Goal: Task Accomplishment & Management: Manage account settings

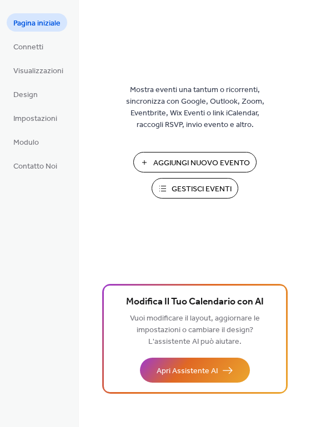
click at [194, 188] on span "Gestisci Eventi" at bounding box center [201, 190] width 60 height 12
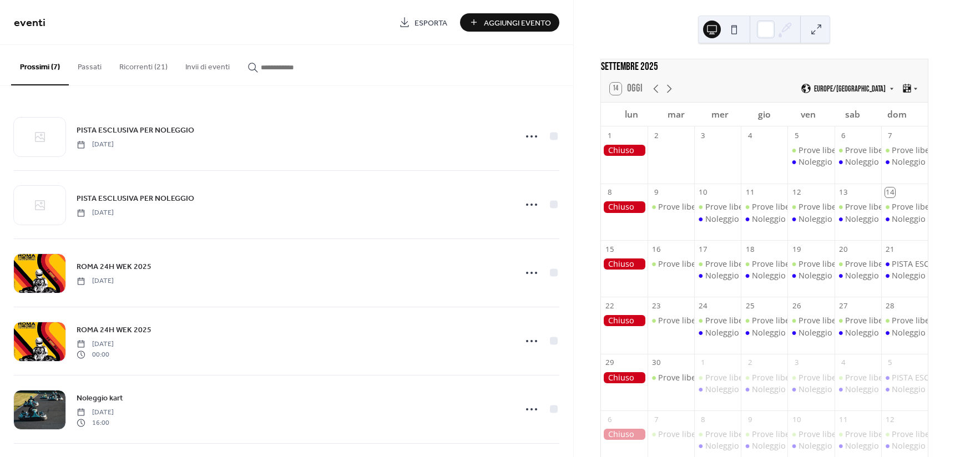
click at [143, 70] on button "Ricorrenti (21)" at bounding box center [143, 64] width 66 height 39
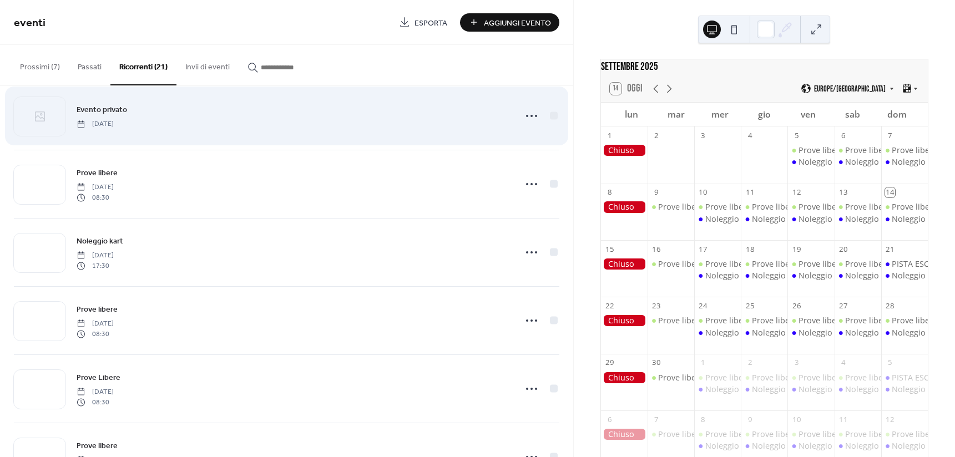
scroll to position [499, 0]
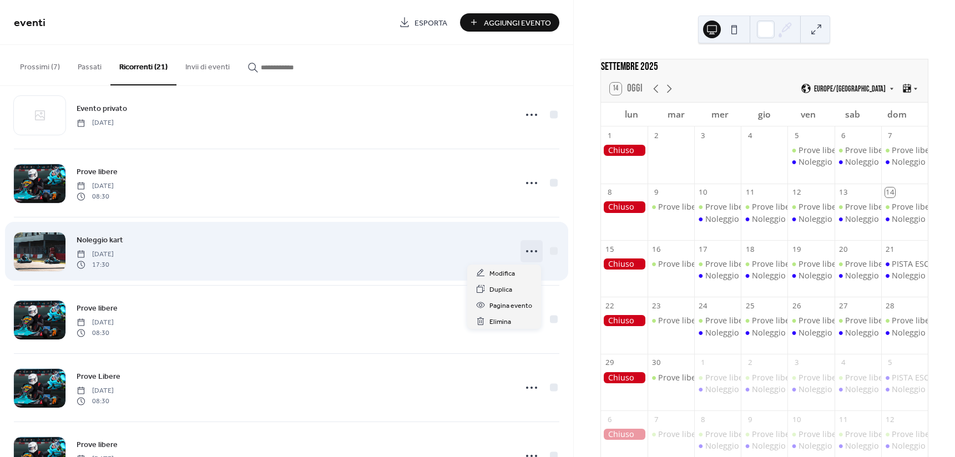
click at [525, 254] on icon at bounding box center [532, 251] width 18 height 18
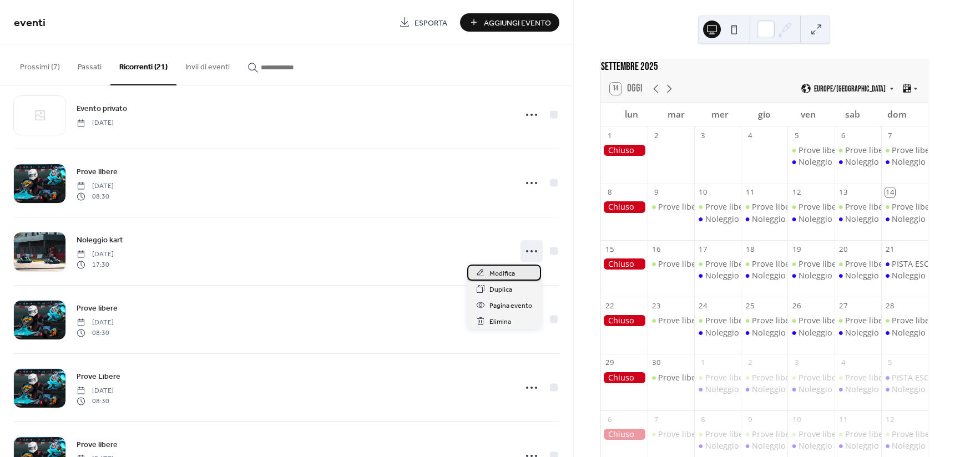
click at [513, 268] on span "Modifica" at bounding box center [502, 274] width 26 height 12
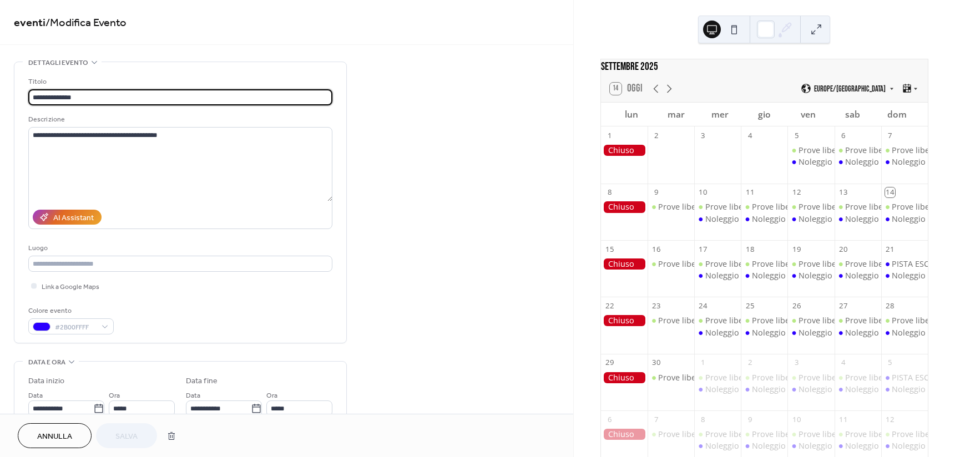
type input "**********"
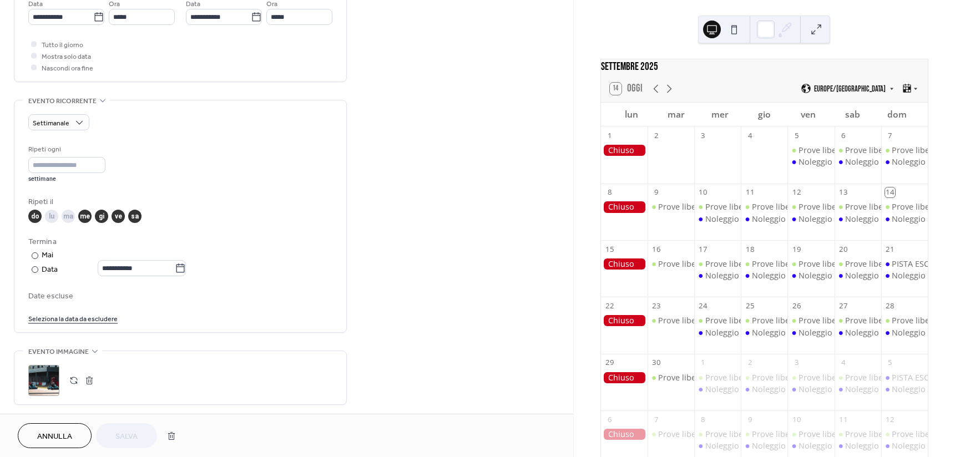
scroll to position [388, 0]
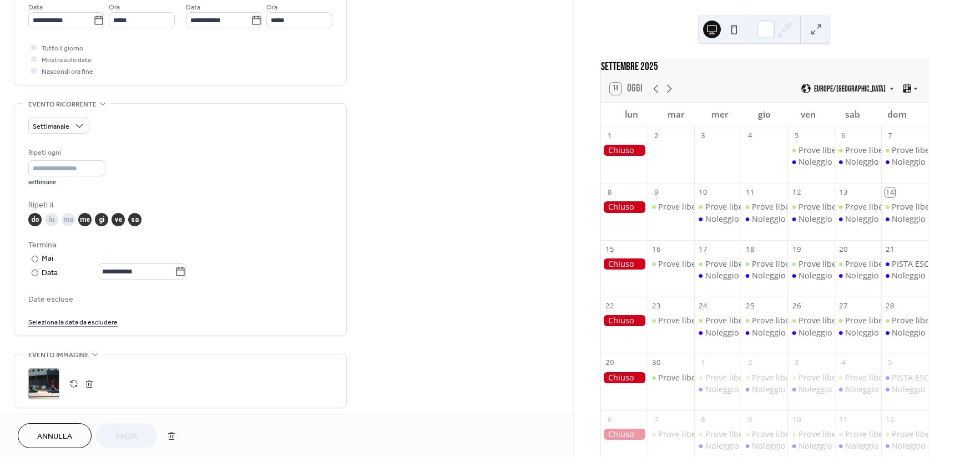
click at [97, 322] on link "Seleziona la data da escludere" at bounding box center [72, 322] width 89 height 12
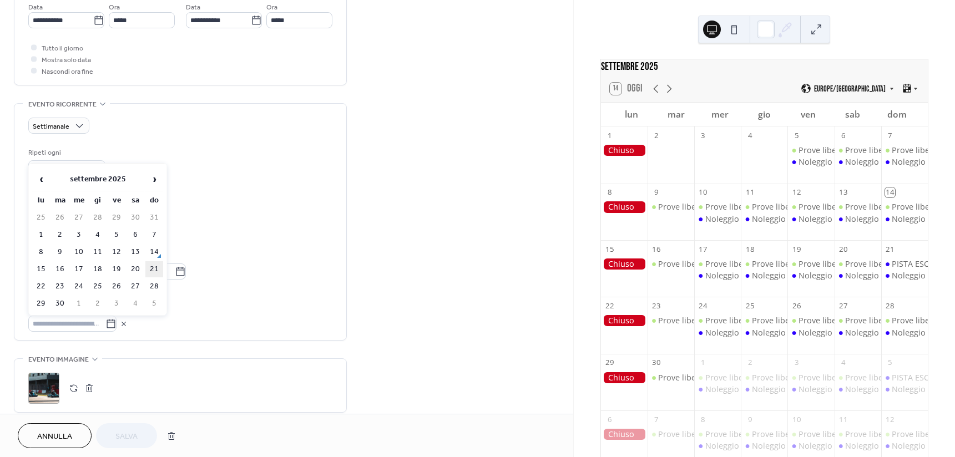
click at [157, 267] on td "21" at bounding box center [154, 269] width 18 height 16
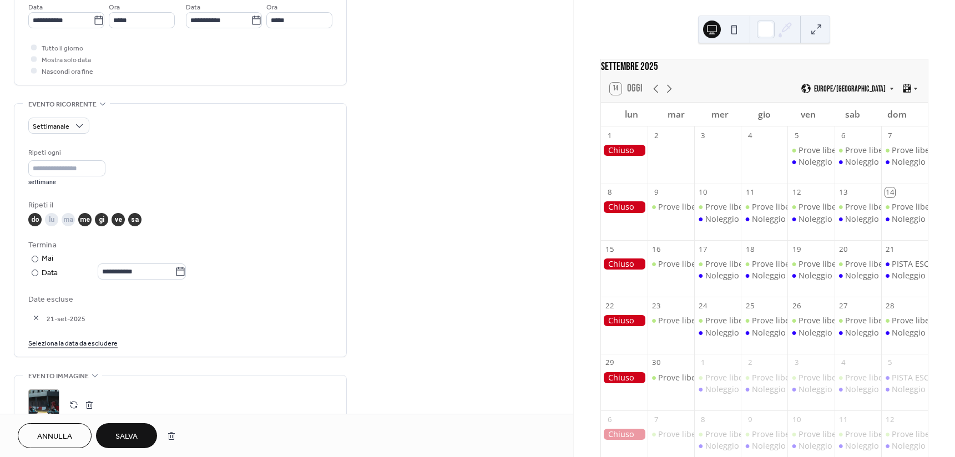
click at [140, 438] on button "Salva" at bounding box center [126, 435] width 61 height 25
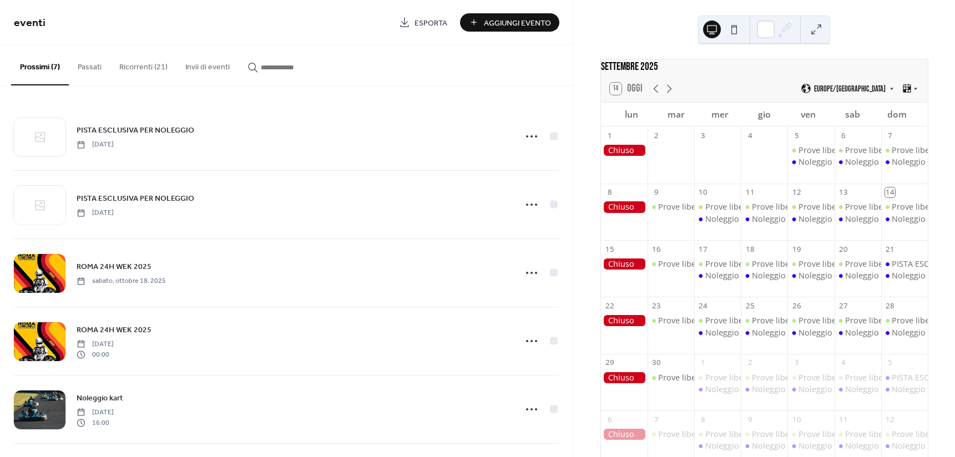
click at [148, 62] on button "Ricorrenti (21)" at bounding box center [143, 64] width 66 height 39
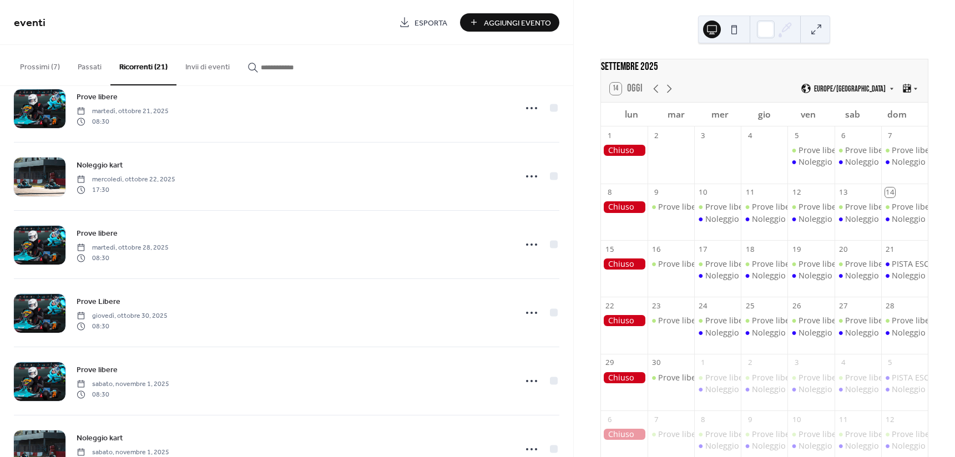
scroll to position [555, 0]
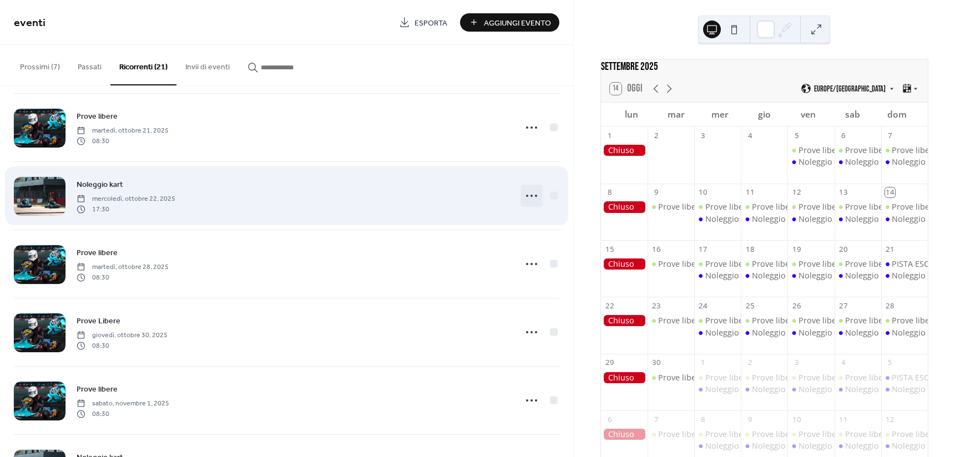
click at [523, 196] on icon at bounding box center [532, 196] width 18 height 18
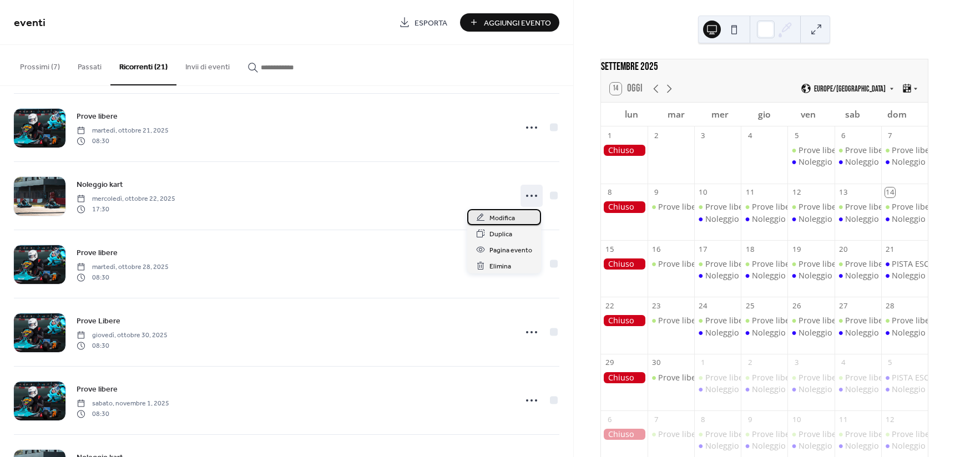
click at [510, 220] on span "Modifica" at bounding box center [502, 218] width 26 height 12
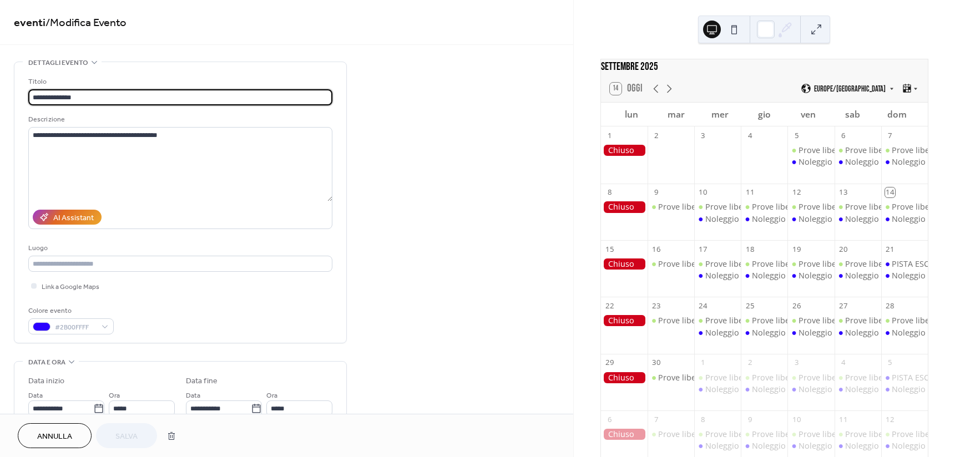
type input "**********"
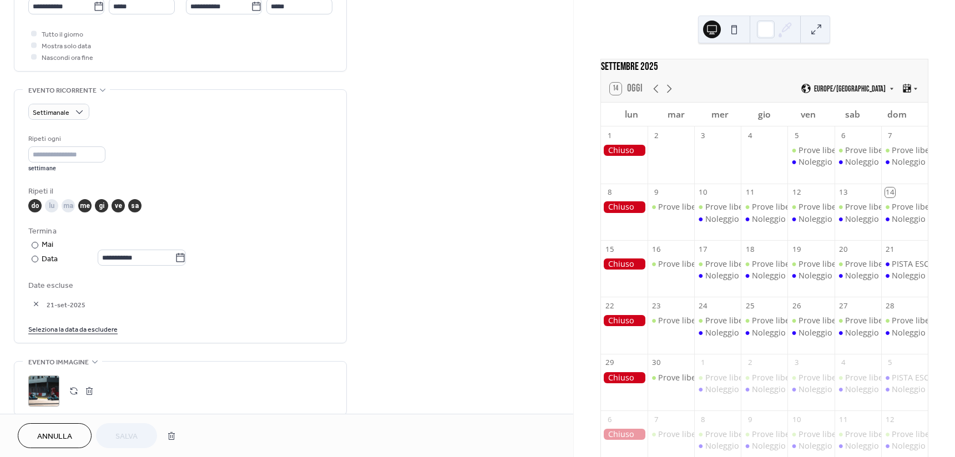
scroll to position [444, 0]
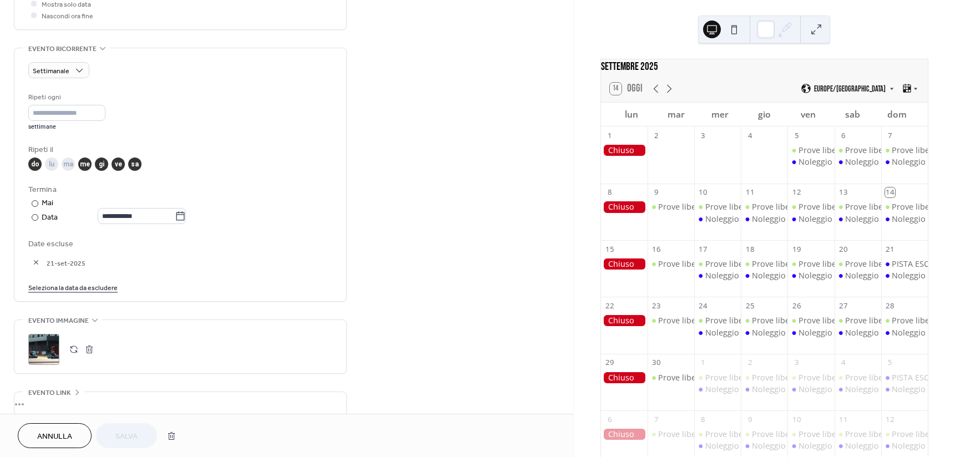
click at [30, 260] on button "button" at bounding box center [36, 263] width 16 height 16
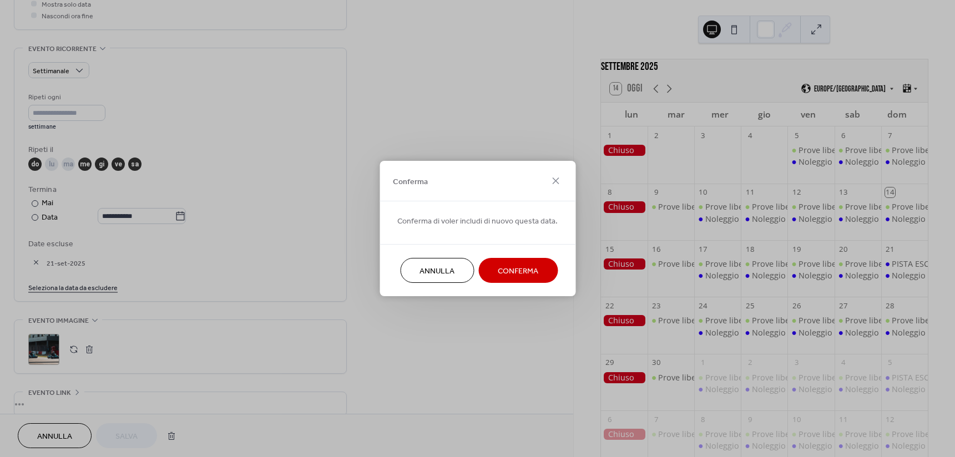
drag, startPoint x: 536, startPoint y: 268, endPoint x: 531, endPoint y: 272, distance: 6.3
click at [536, 269] on span "Conferma" at bounding box center [518, 272] width 40 height 12
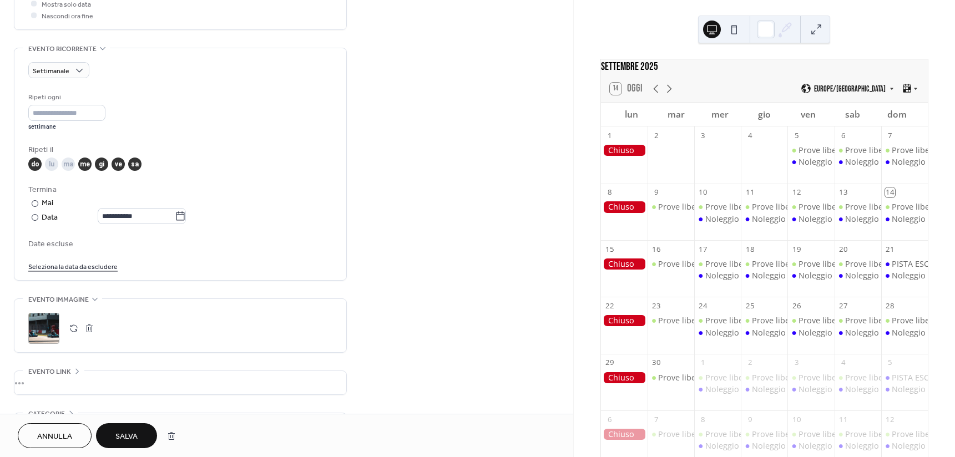
click at [121, 435] on span "Salva" at bounding box center [126, 437] width 22 height 12
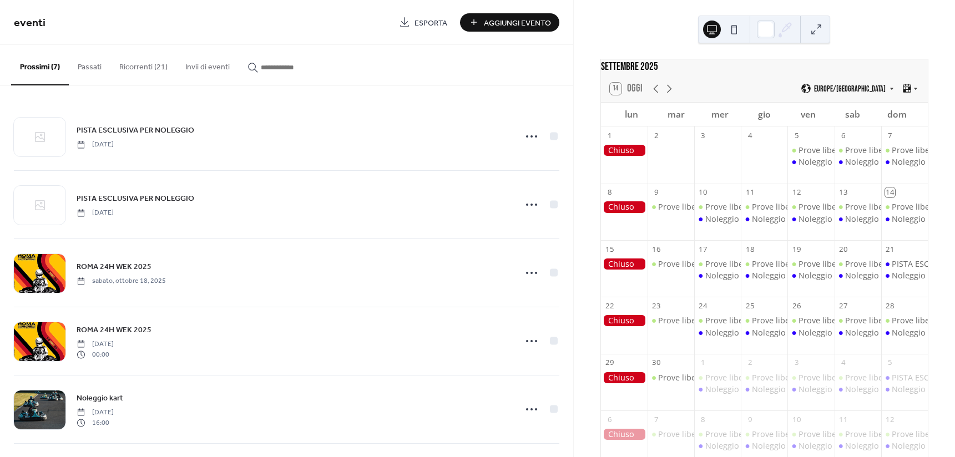
click at [160, 73] on button "Ricorrenti (21)" at bounding box center [143, 64] width 66 height 39
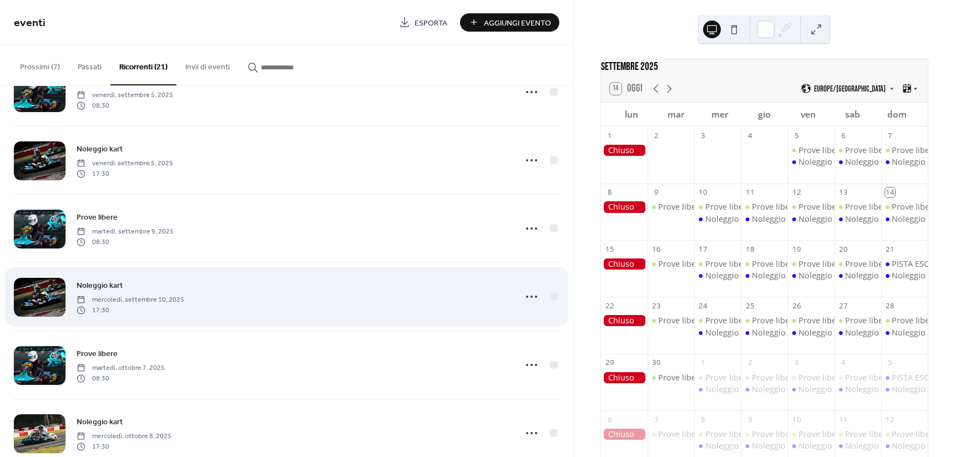
scroll to position [111, 0]
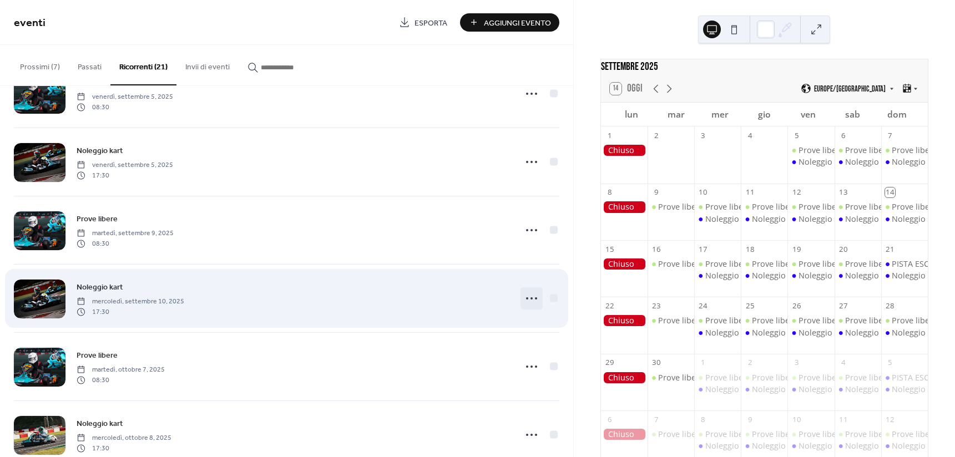
click at [527, 299] on icon at bounding box center [532, 299] width 18 height 18
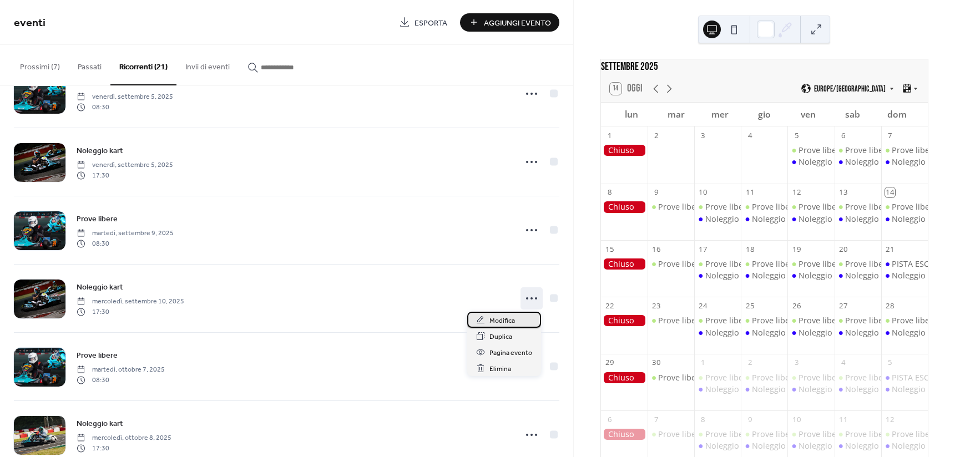
click at [503, 317] on span "Modifica" at bounding box center [502, 321] width 26 height 12
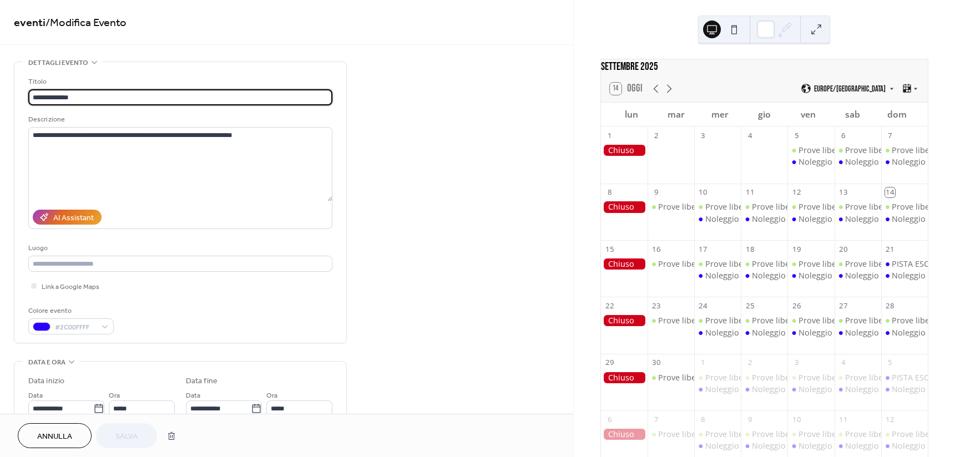
type input "**********"
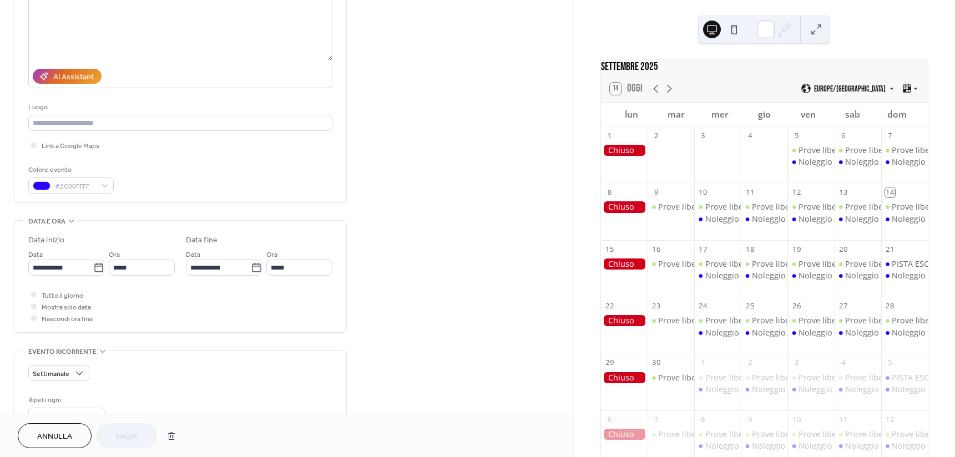
scroll to position [333, 0]
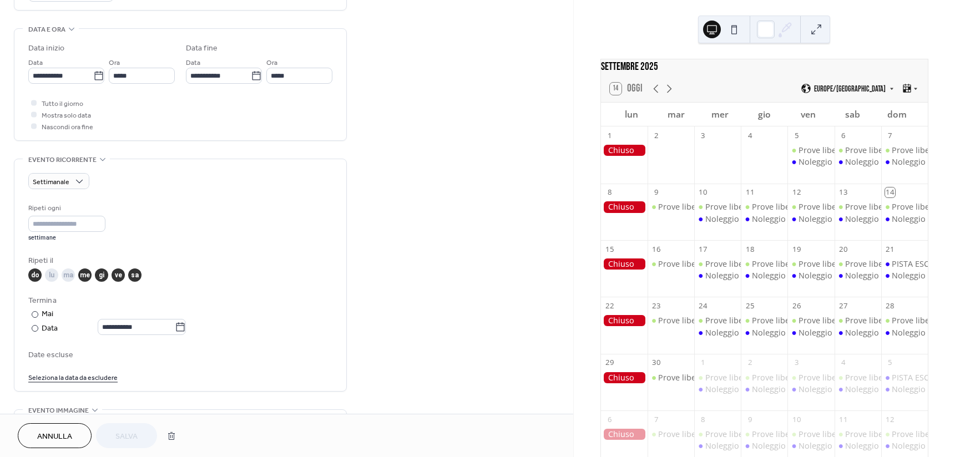
click at [57, 377] on link "Seleziona la data da escludere" at bounding box center [72, 377] width 89 height 12
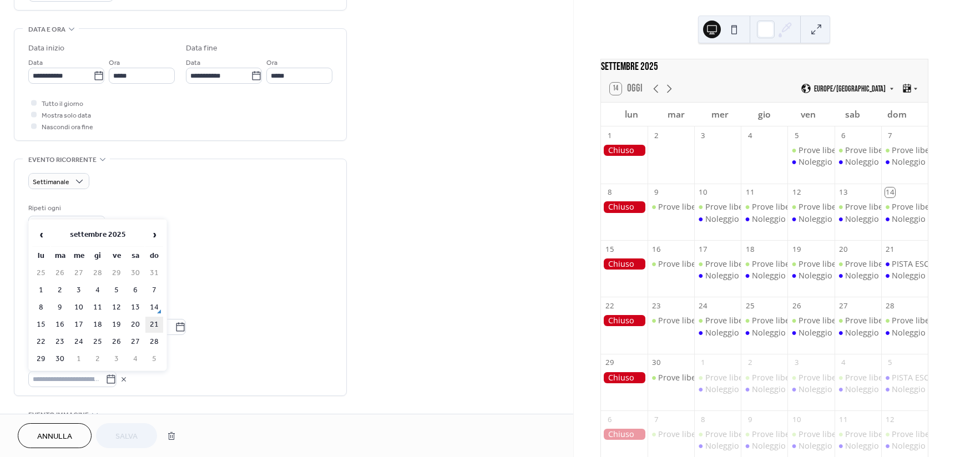
click at [158, 329] on td "21" at bounding box center [154, 325] width 18 height 16
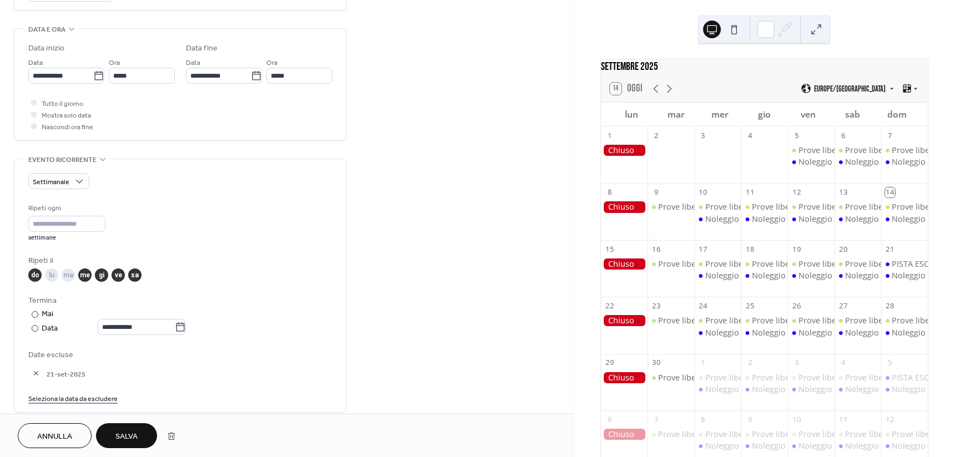
click at [134, 439] on span "Salva" at bounding box center [126, 437] width 22 height 12
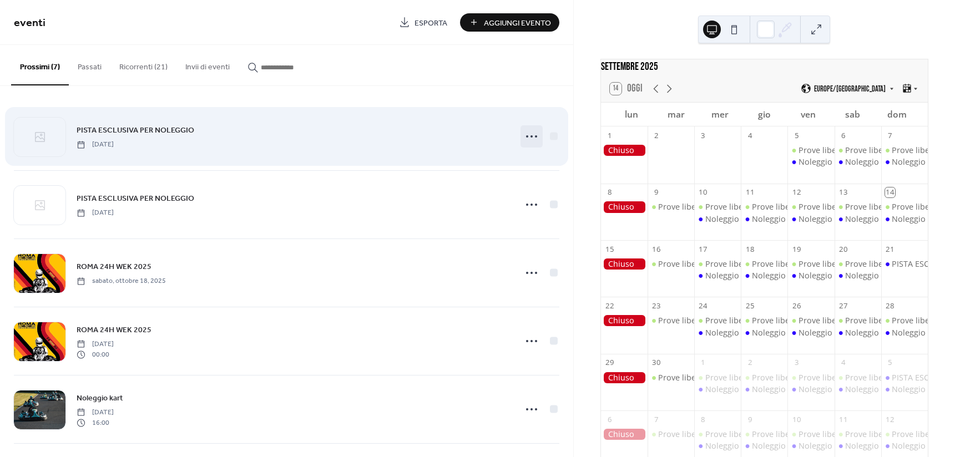
click at [528, 137] on icon at bounding box center [532, 137] width 18 height 18
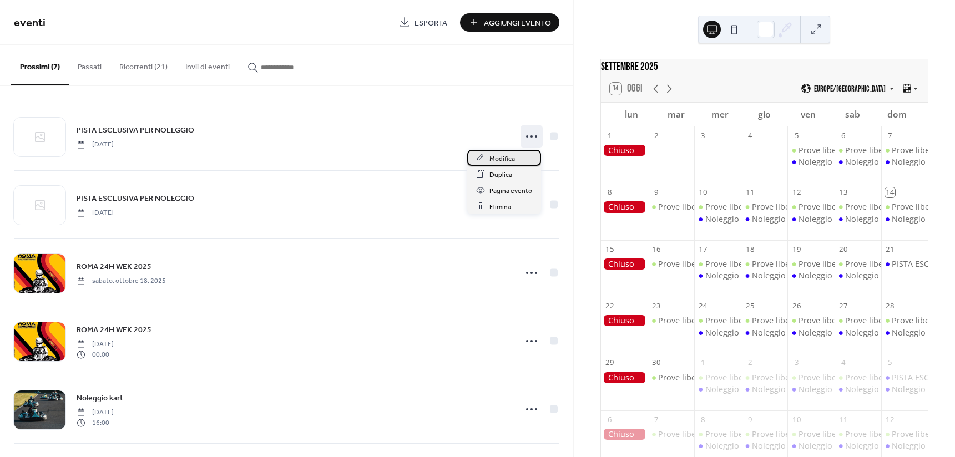
click at [498, 156] on span "Modifica" at bounding box center [502, 159] width 26 height 12
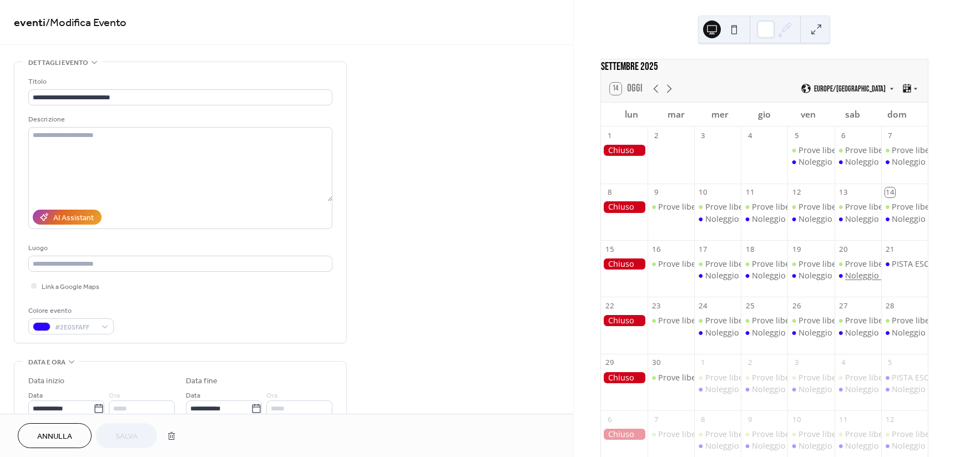
click at [845, 281] on div "Noleggio kart" at bounding box center [870, 275] width 51 height 11
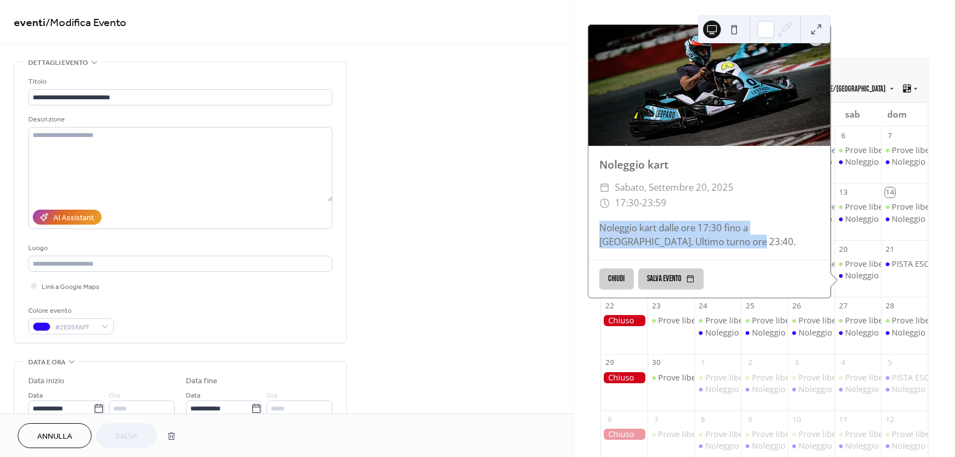
drag, startPoint x: 596, startPoint y: 234, endPoint x: 706, endPoint y: 249, distance: 111.5
click at [706, 249] on div "Noleggio kart dalle ore 17:30 fino a mezzanotte. Ultimo turno ore 23:40." at bounding box center [709, 235] width 242 height 28
copy div "Noleggio kart dalle ore 17:30 fino a mezzanotte. Ultimo turno ore 23:40."
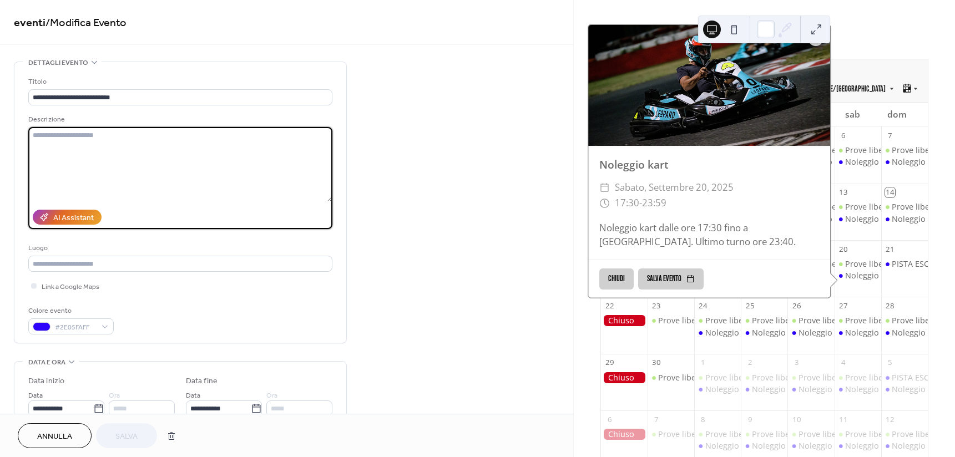
click at [152, 152] on textarea at bounding box center [180, 164] width 304 height 74
paste textarea "**********"
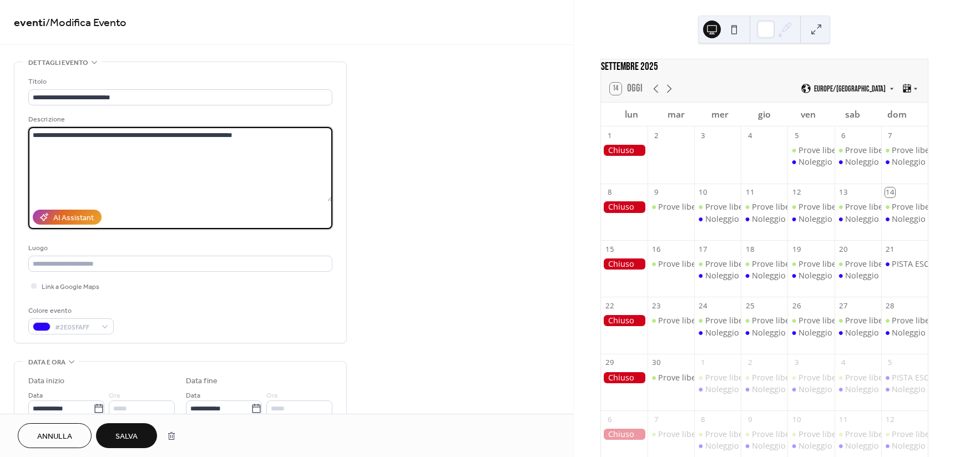
click at [114, 130] on textarea "**********" at bounding box center [180, 164] width 304 height 74
click at [116, 134] on textarea "**********" at bounding box center [180, 164] width 304 height 74
drag, startPoint x: 251, startPoint y: 132, endPoint x: -2, endPoint y: 132, distance: 253.0
click at [0, 132] on html "**********" at bounding box center [477, 228] width 955 height 457
click at [159, 164] on textarea "**********" at bounding box center [180, 164] width 304 height 74
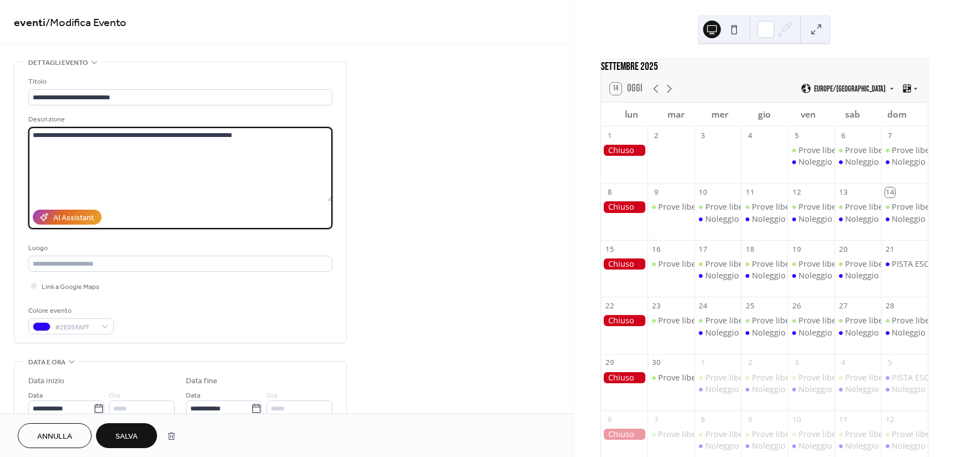
type textarea "**********"
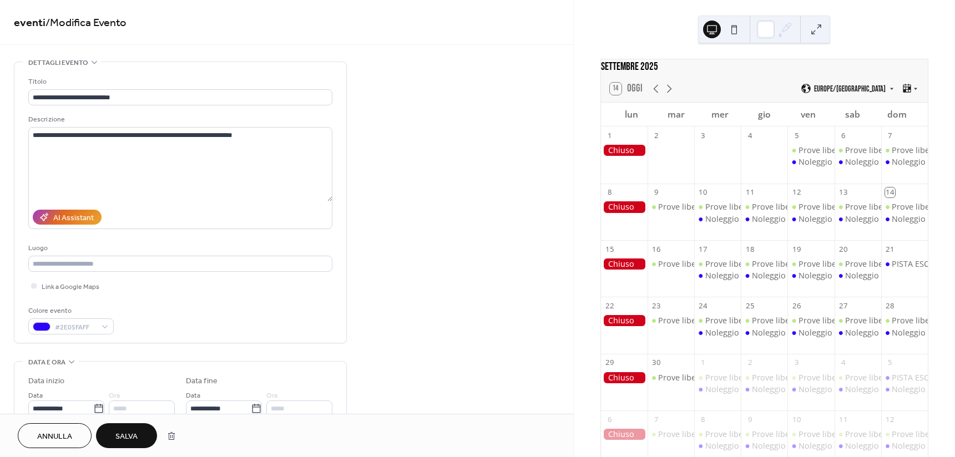
click at [129, 431] on span "Salva" at bounding box center [126, 437] width 22 height 12
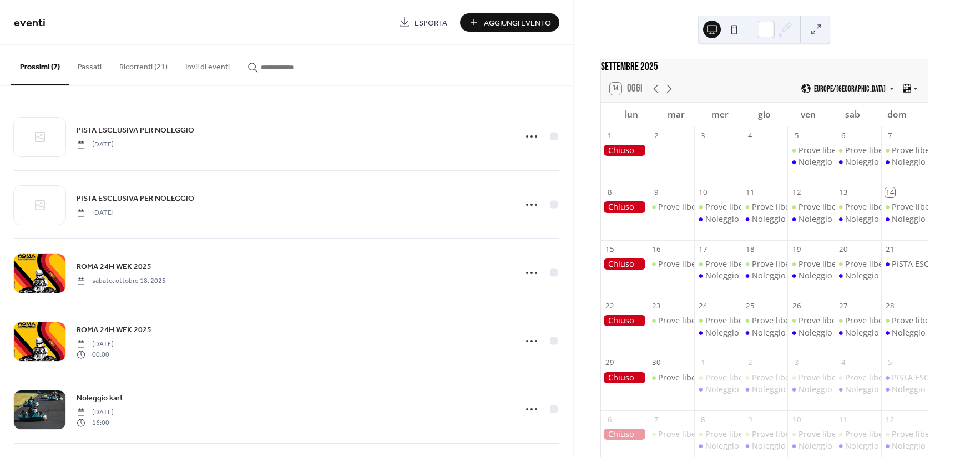
click at [891, 270] on div "PISTA ESCLUSIVA PER NOLEGGIO" at bounding box center [952, 264] width 123 height 11
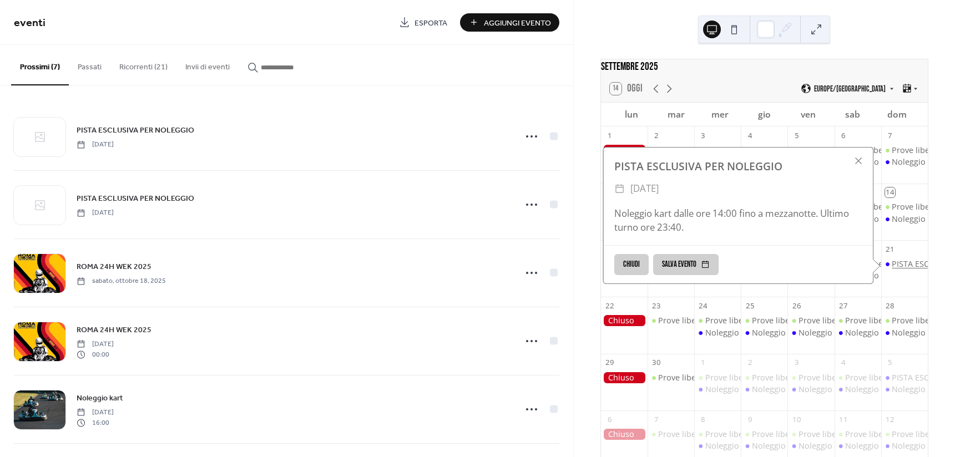
click at [891, 270] on div "PISTA ESCLUSIVA PER NOLEGGIO" at bounding box center [952, 264] width 123 height 11
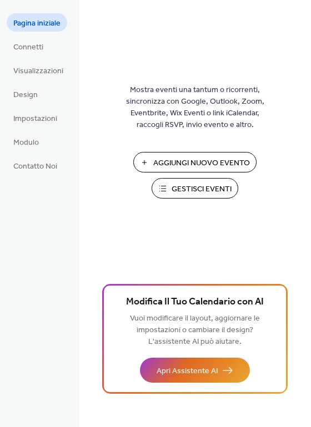
click at [185, 188] on span "Gestisci Eventi" at bounding box center [201, 190] width 60 height 12
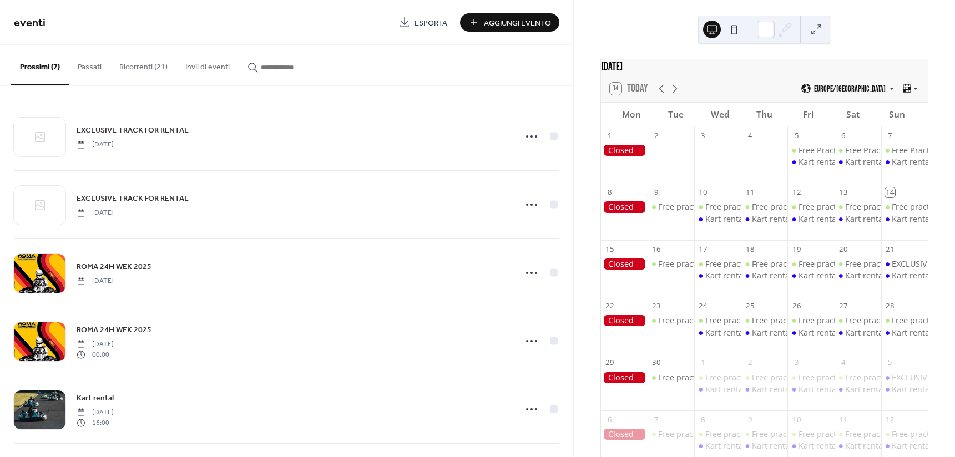
click at [158, 68] on button "Ricorrenti (21)" at bounding box center [143, 64] width 66 height 39
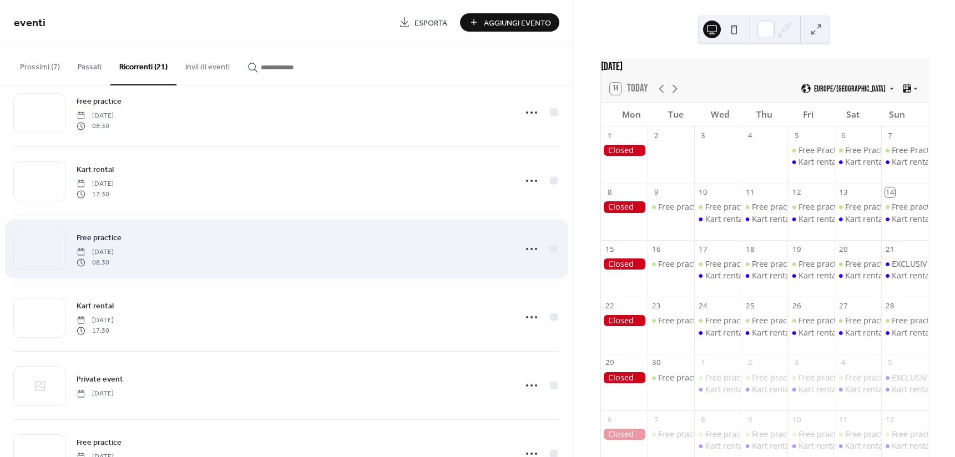
scroll to position [222, 0]
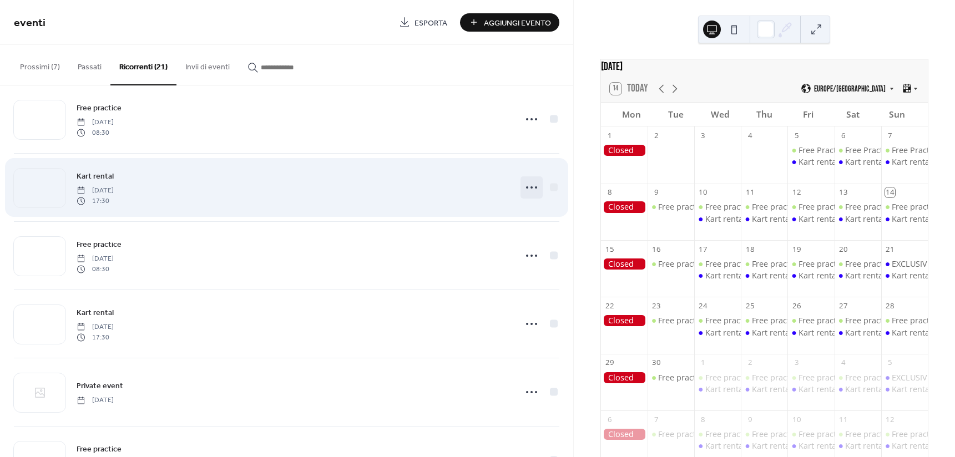
click at [525, 186] on icon at bounding box center [532, 188] width 18 height 18
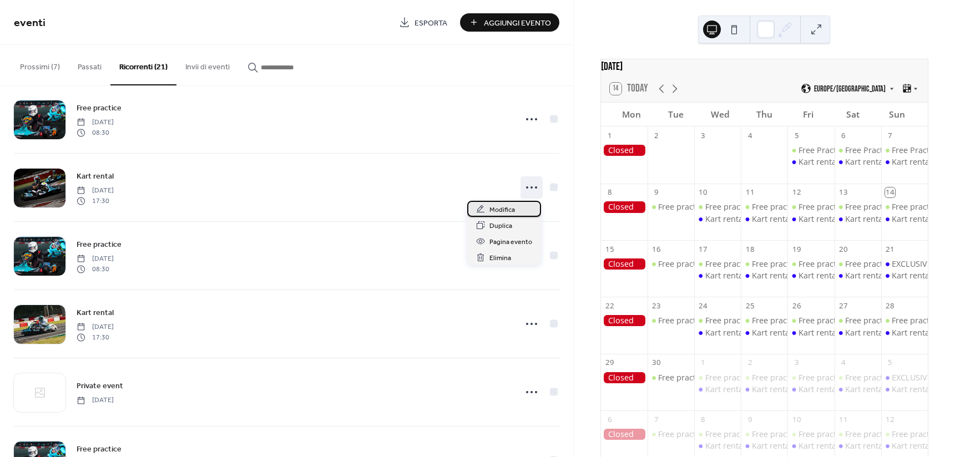
click at [515, 208] on div "Modifica" at bounding box center [504, 209] width 74 height 16
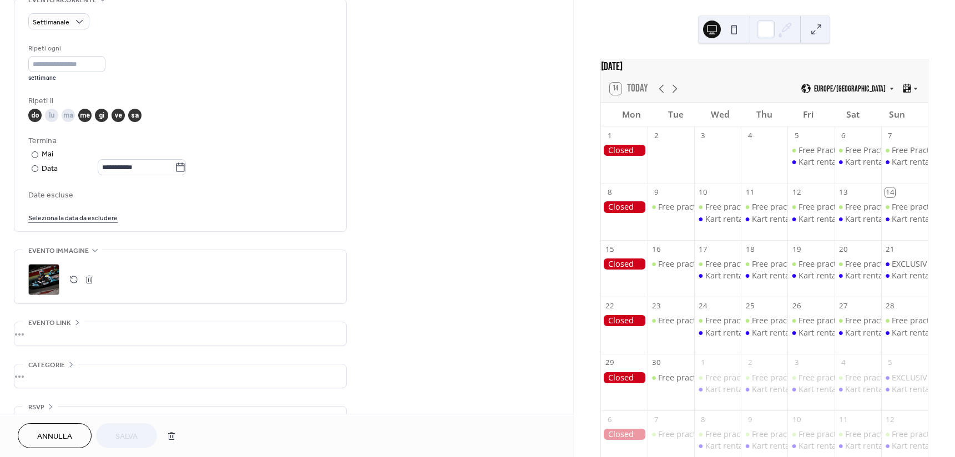
scroll to position [499, 0]
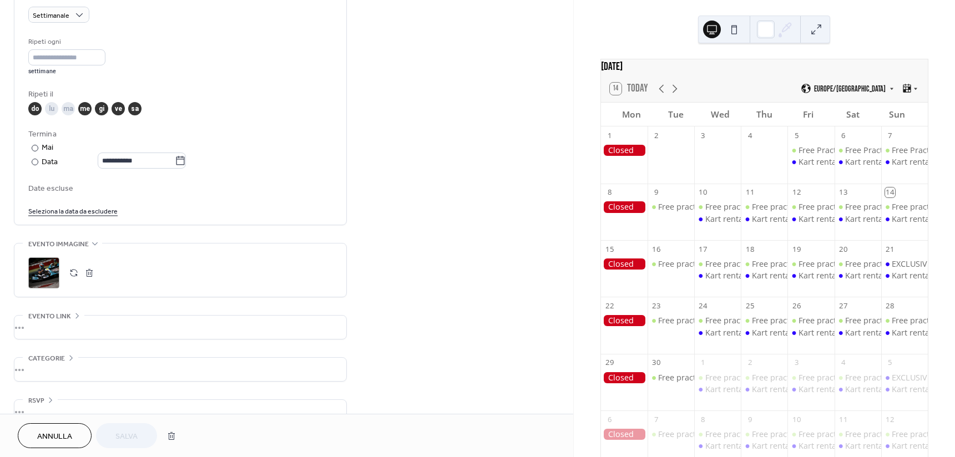
click at [74, 213] on link "Seleziona la data da escludere" at bounding box center [72, 211] width 89 height 12
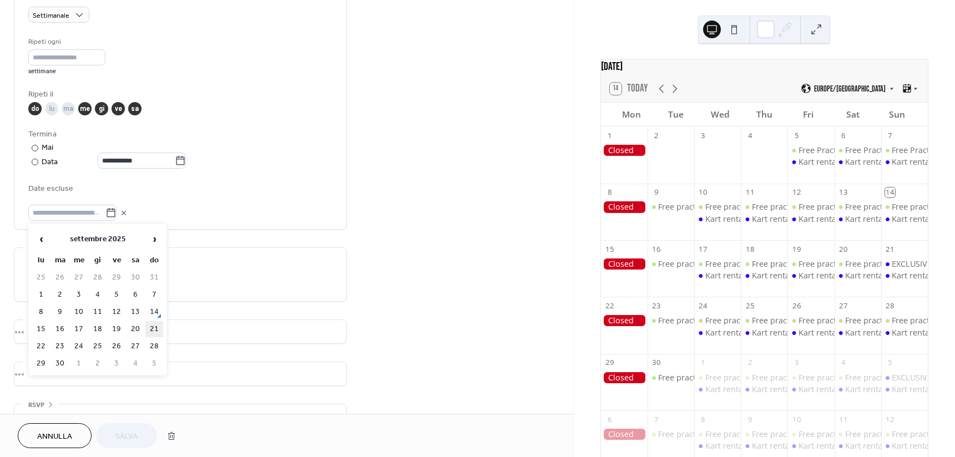
click at [156, 327] on td "21" at bounding box center [154, 329] width 18 height 16
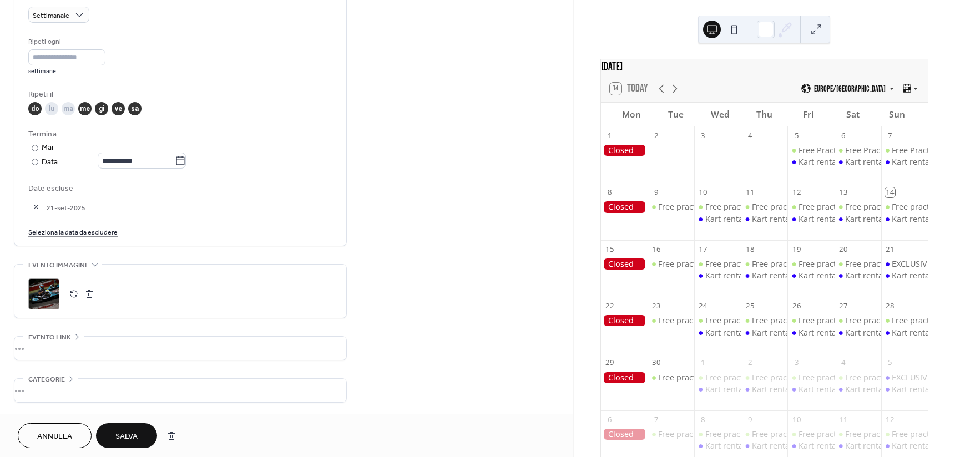
click at [135, 427] on button "Salva" at bounding box center [126, 435] width 61 height 25
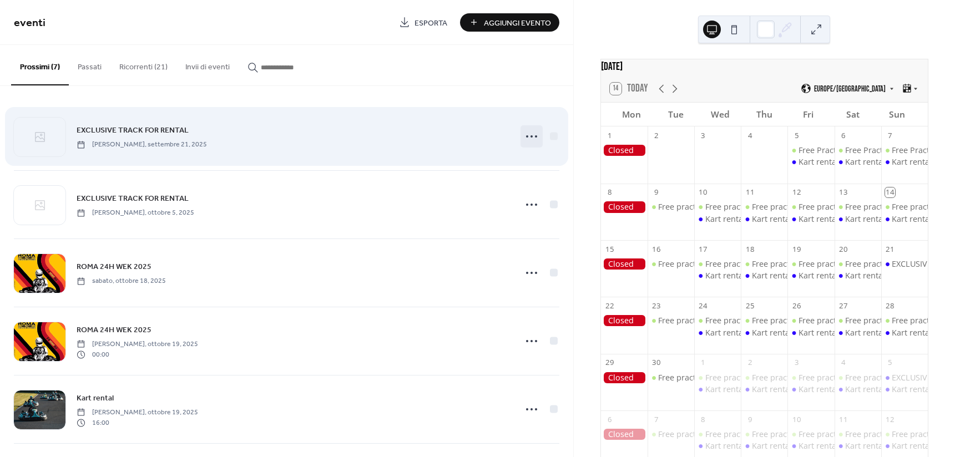
click at [534, 138] on icon at bounding box center [532, 137] width 18 height 18
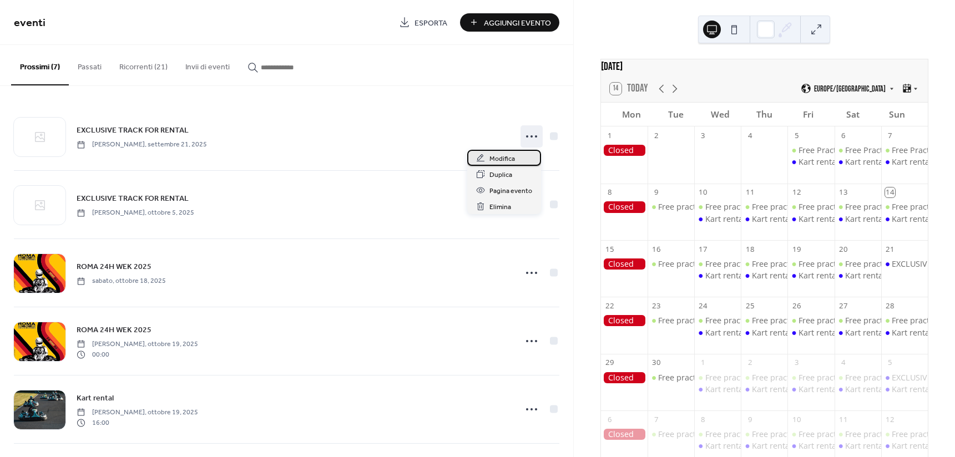
click at [516, 165] on div "Modifica" at bounding box center [504, 158] width 74 height 16
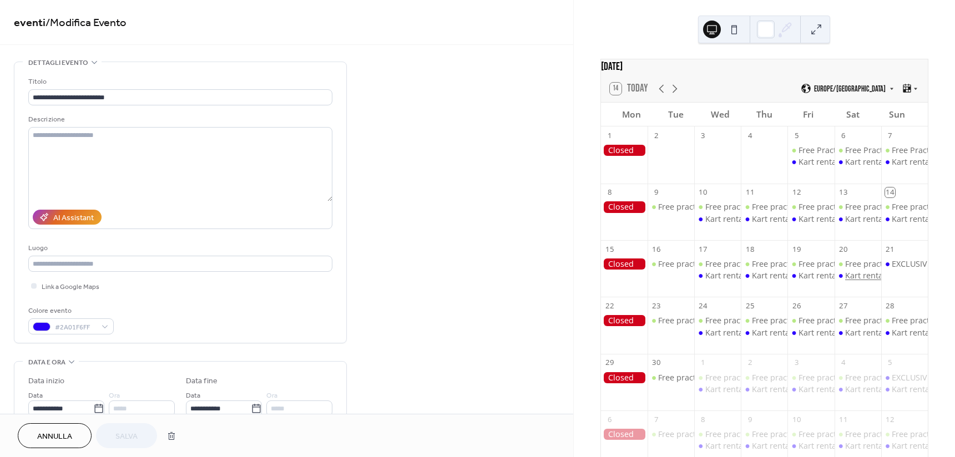
click at [857, 281] on div "Kart rental" at bounding box center [865, 275] width 40 height 11
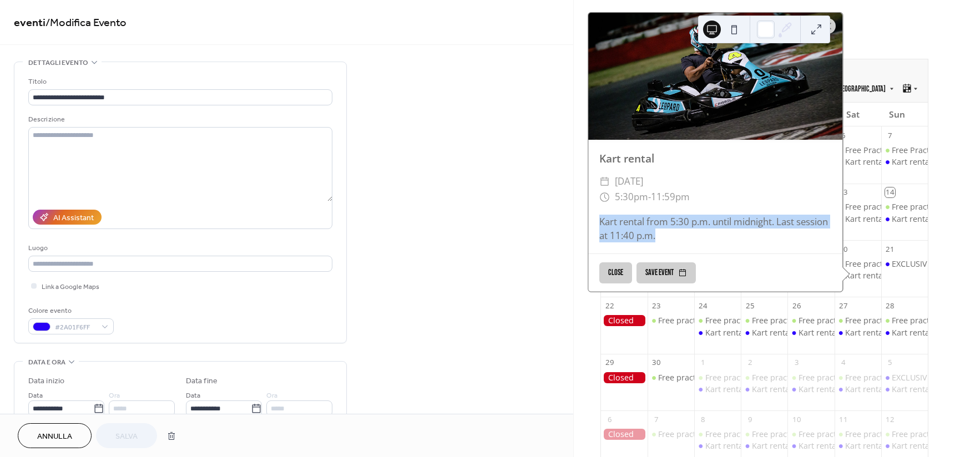
drag, startPoint x: 597, startPoint y: 225, endPoint x: 705, endPoint y: 244, distance: 109.8
click at [705, 242] on div "Kart rental from 5:30 p.m. until midnight. Last session at 11:40 p.m." at bounding box center [715, 229] width 254 height 28
copy div "Kart rental from 5:30 p.m. until midnight. Last session at 11:40 p.m."
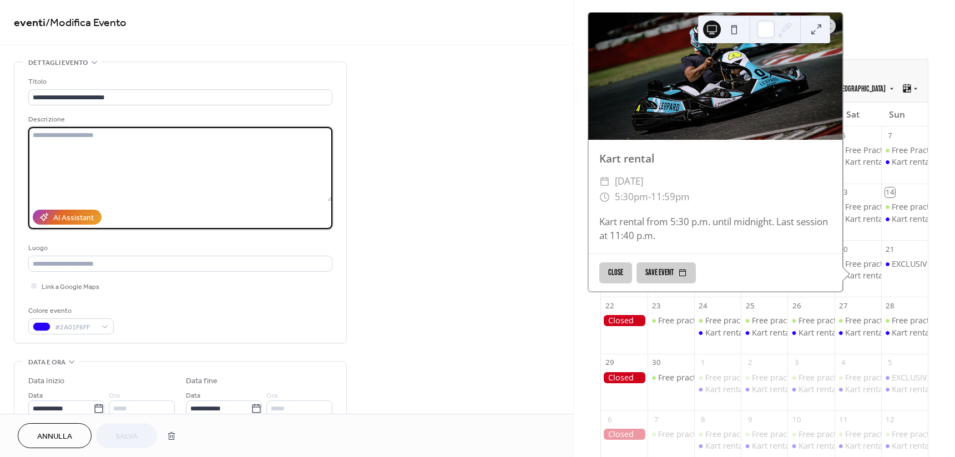
click at [158, 135] on textarea at bounding box center [180, 164] width 304 height 74
paste textarea "**********"
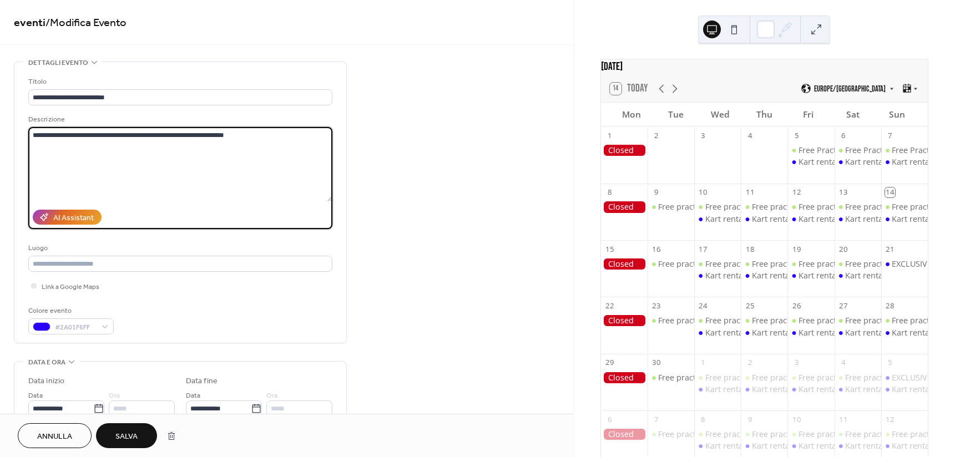
click at [92, 132] on textarea "**********" at bounding box center [180, 164] width 304 height 74
type textarea "**********"
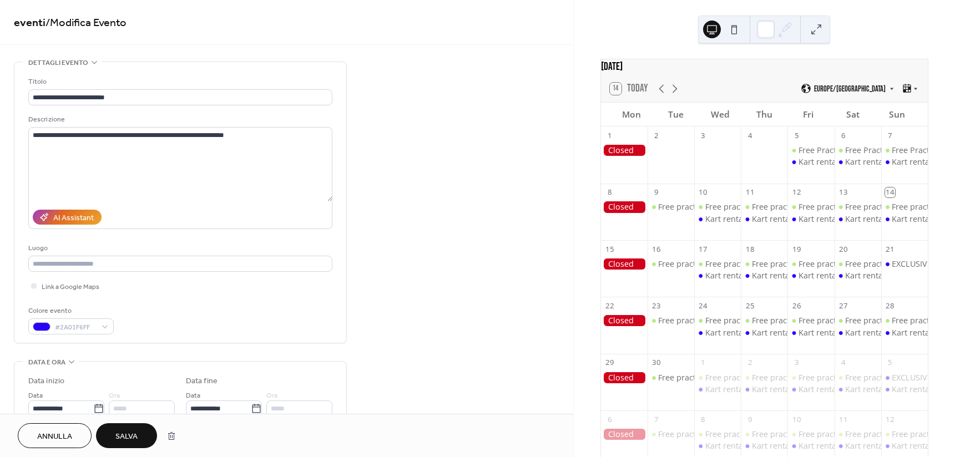
click at [130, 434] on span "Salva" at bounding box center [126, 437] width 22 height 12
